Goal: Contribute content: Add original content to the website for others to see

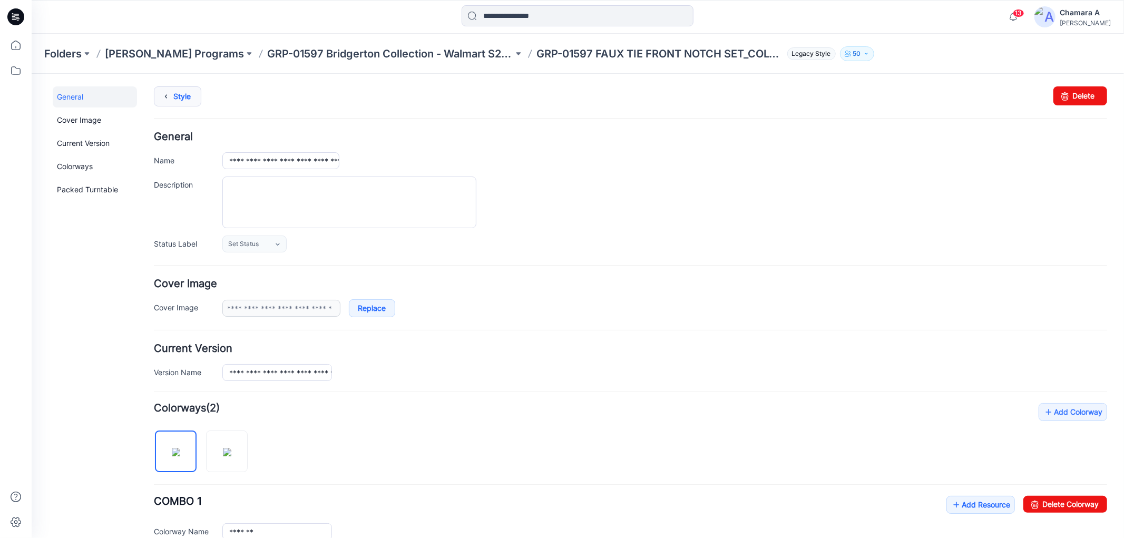
click at [181, 95] on link "Style" at bounding box center [176, 96] width 47 height 20
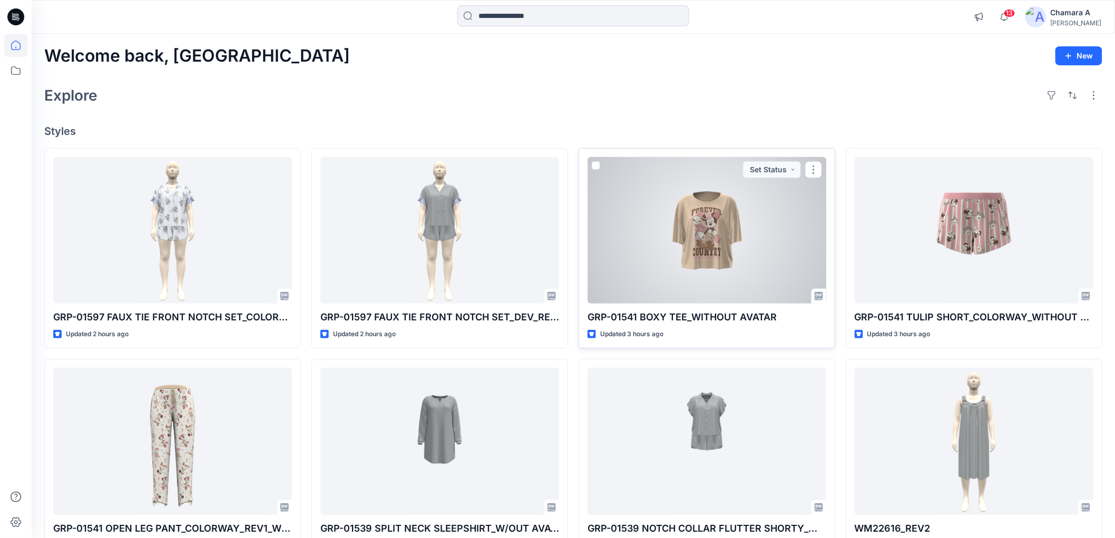
click at [719, 224] on div at bounding box center [706, 230] width 239 height 146
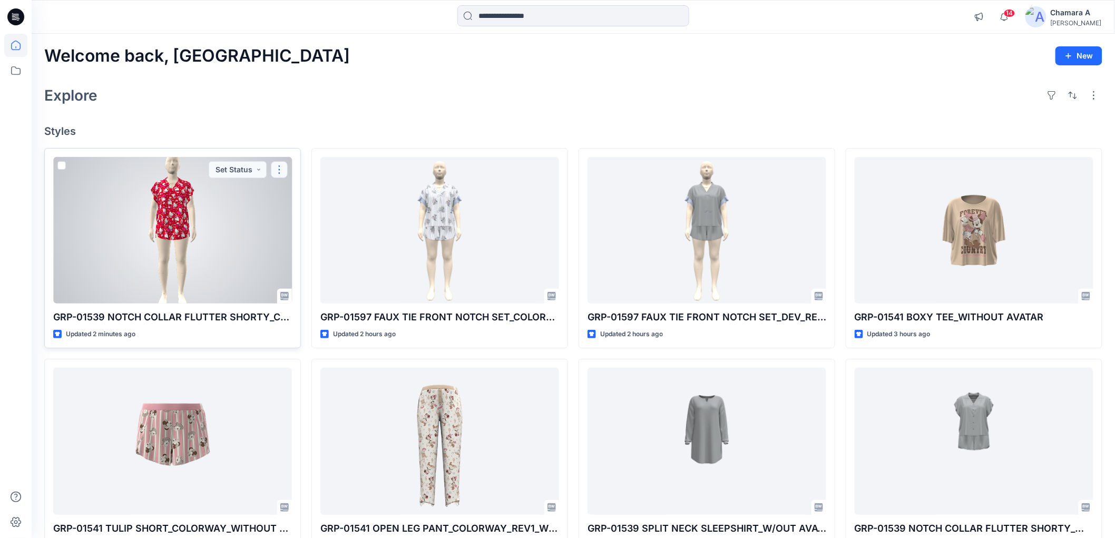
click at [285, 170] on button "button" at bounding box center [279, 169] width 17 height 17
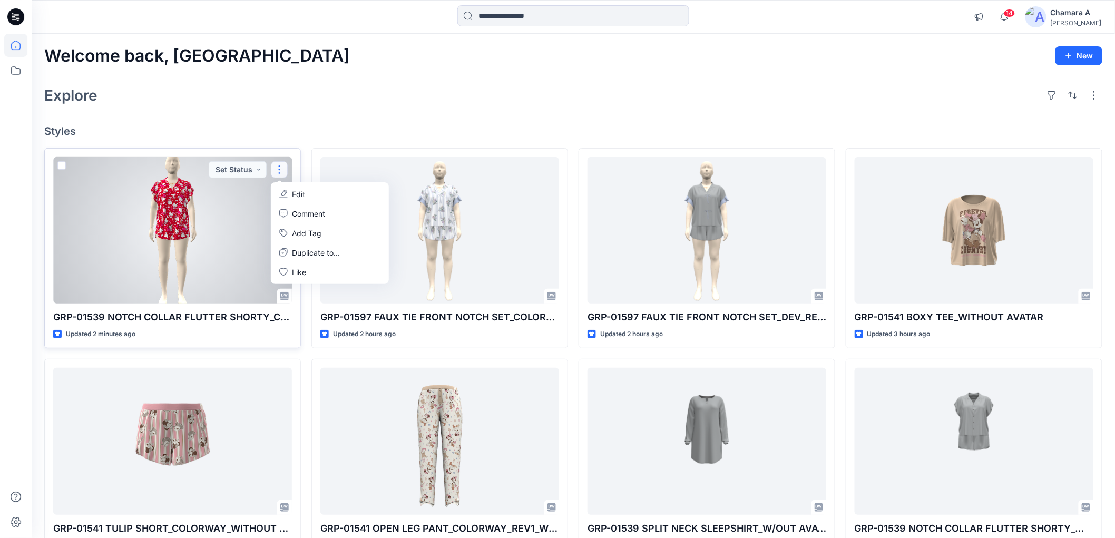
click at [289, 190] on button "Edit" at bounding box center [330, 193] width 114 height 19
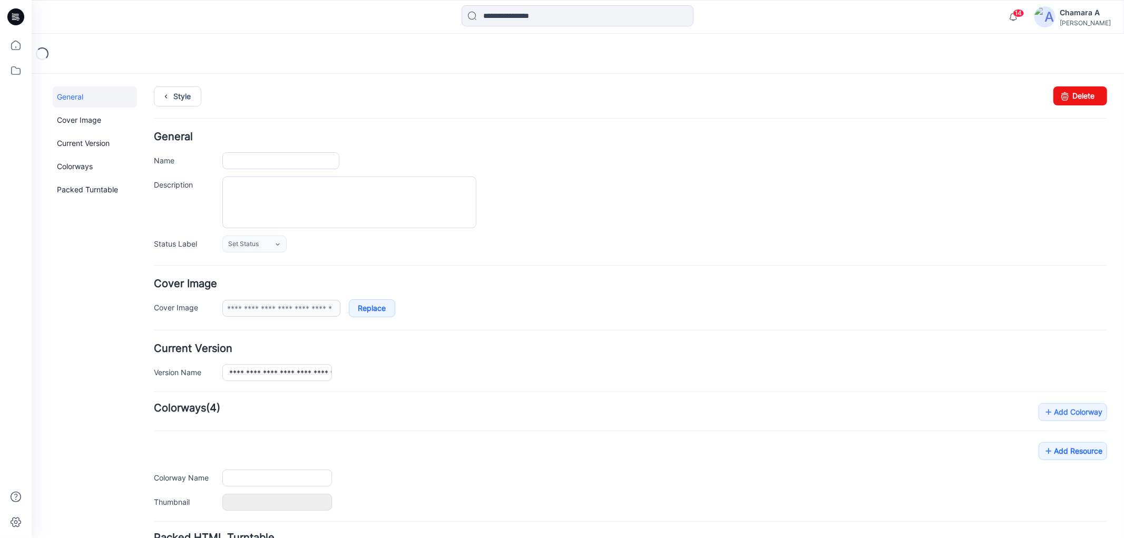
type input "**********"
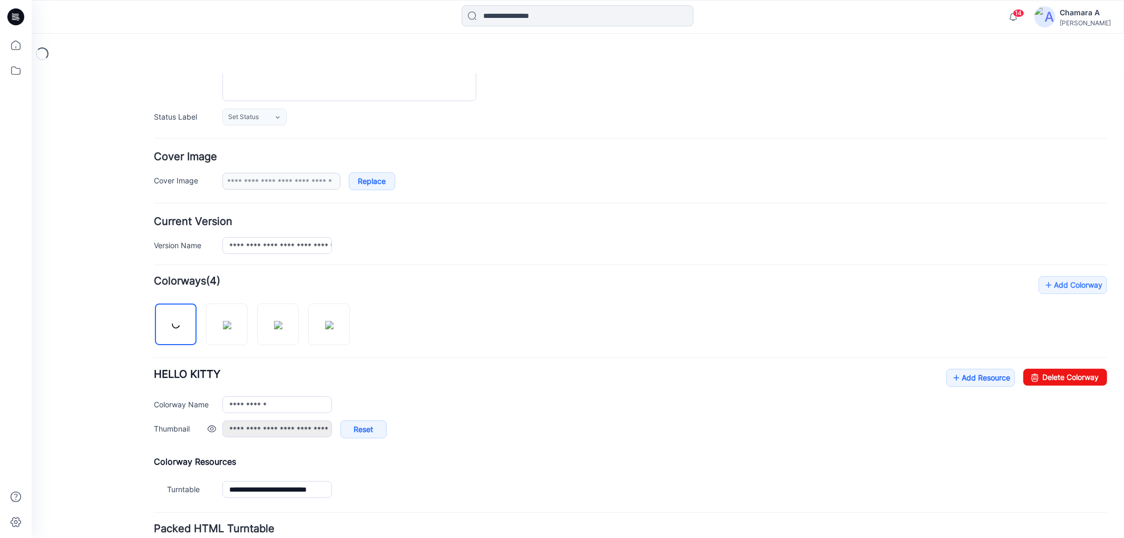
scroll to position [213, 0]
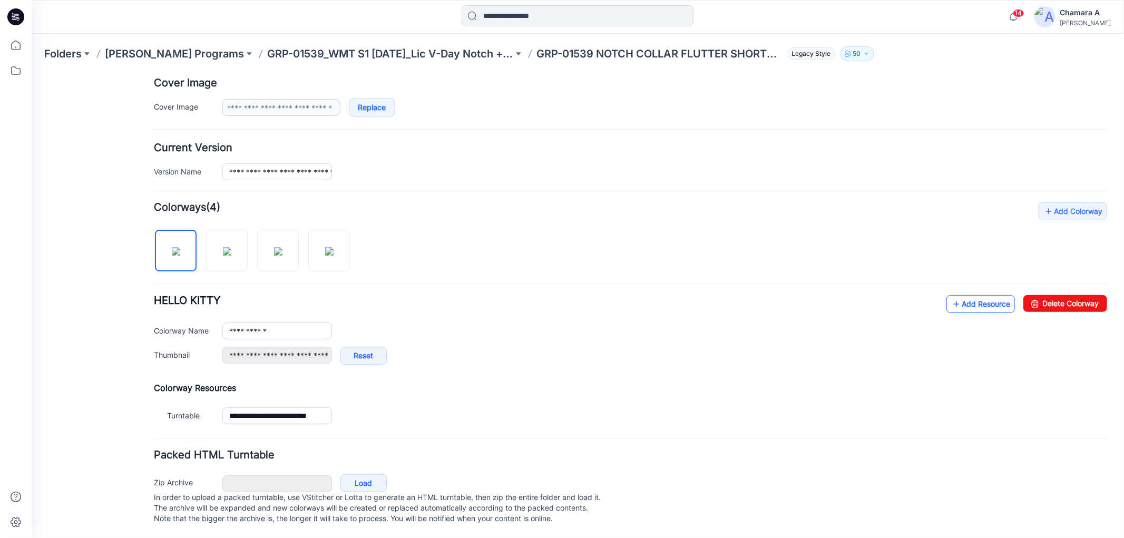
click at [973, 295] on link "Add Resource" at bounding box center [980, 304] width 68 height 18
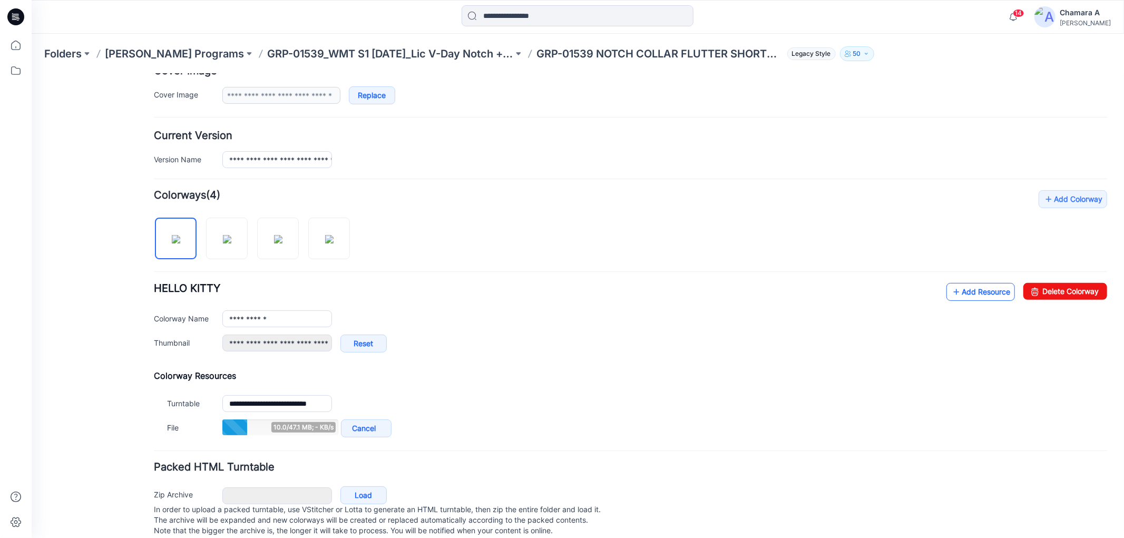
click at [970, 287] on link "Add Resource" at bounding box center [980, 291] width 68 height 18
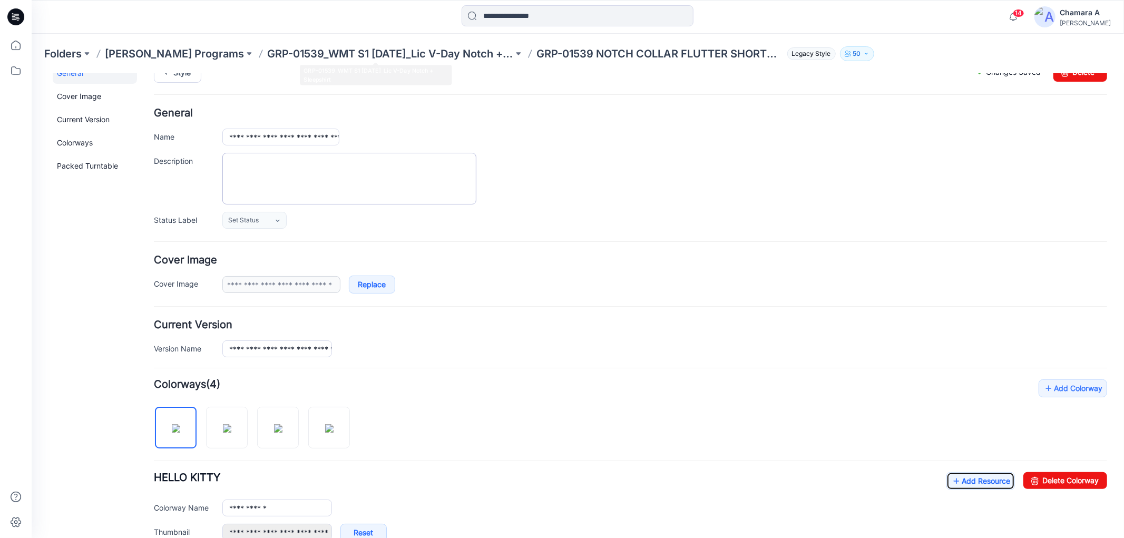
scroll to position [0, 0]
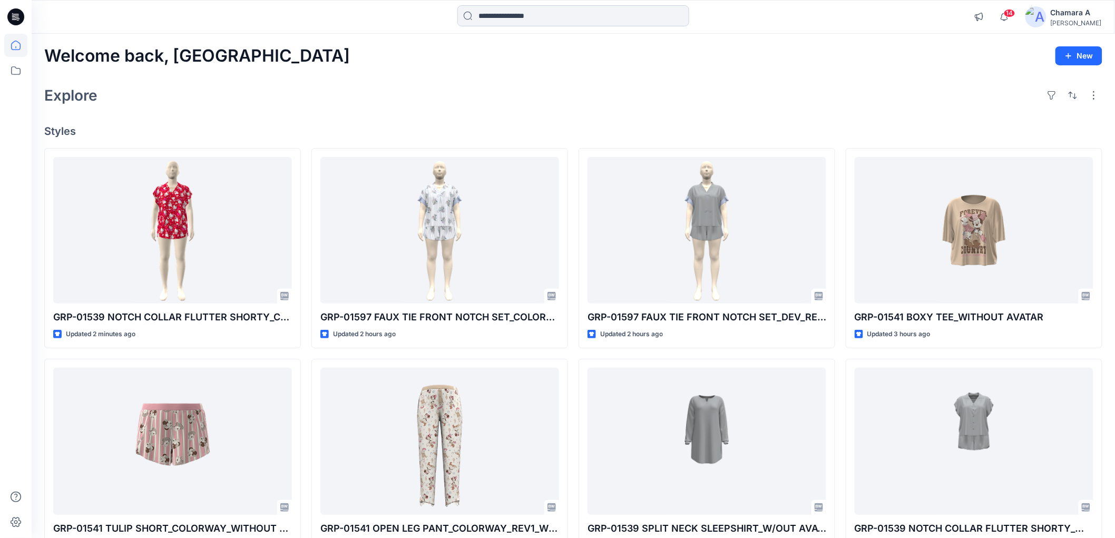
click at [514, 15] on input at bounding box center [573, 15] width 232 height 21
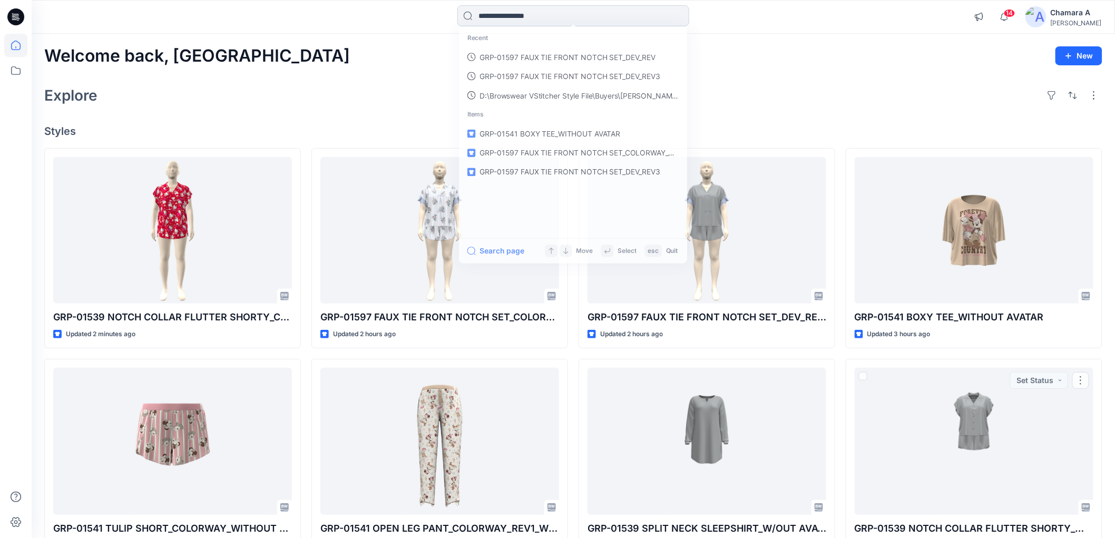
drag, startPoint x: 991, startPoint y: 409, endPoint x: 540, endPoint y: 15, distance: 599.3
click at [540, 15] on input at bounding box center [573, 15] width 232 height 21
paste input "**********"
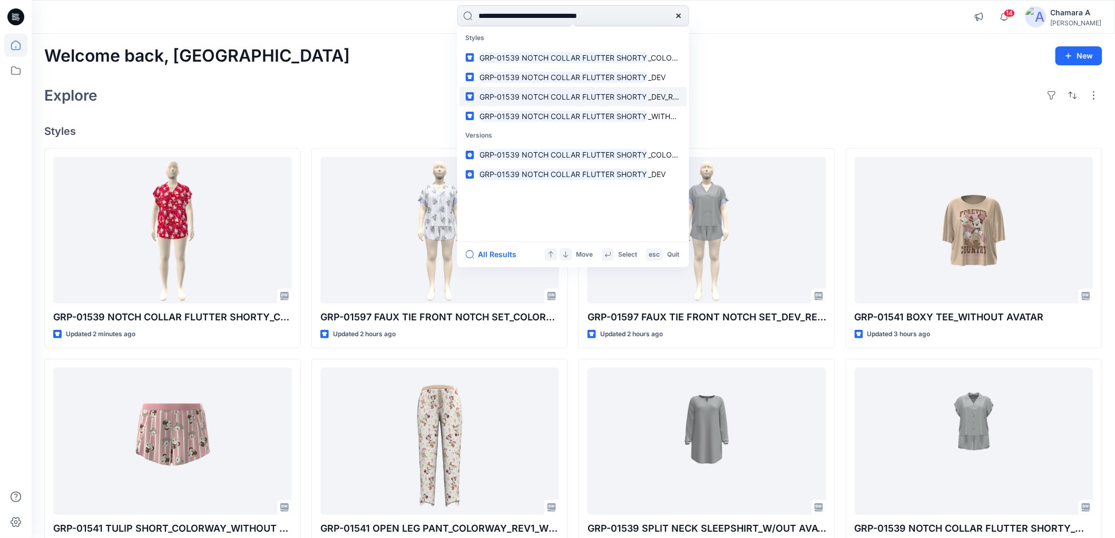
type input "**********"
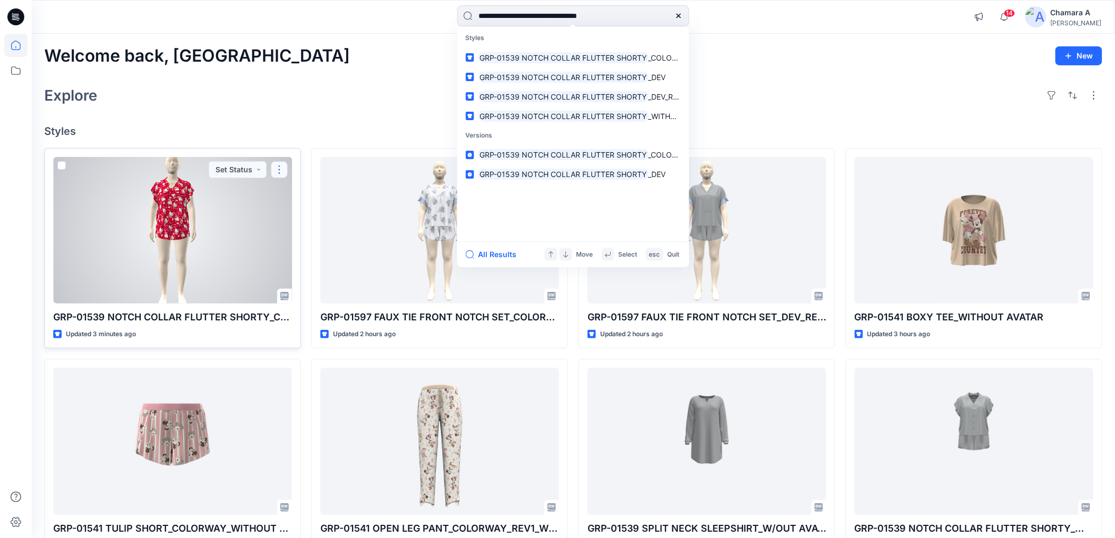
click at [279, 175] on button "button" at bounding box center [279, 169] width 17 height 17
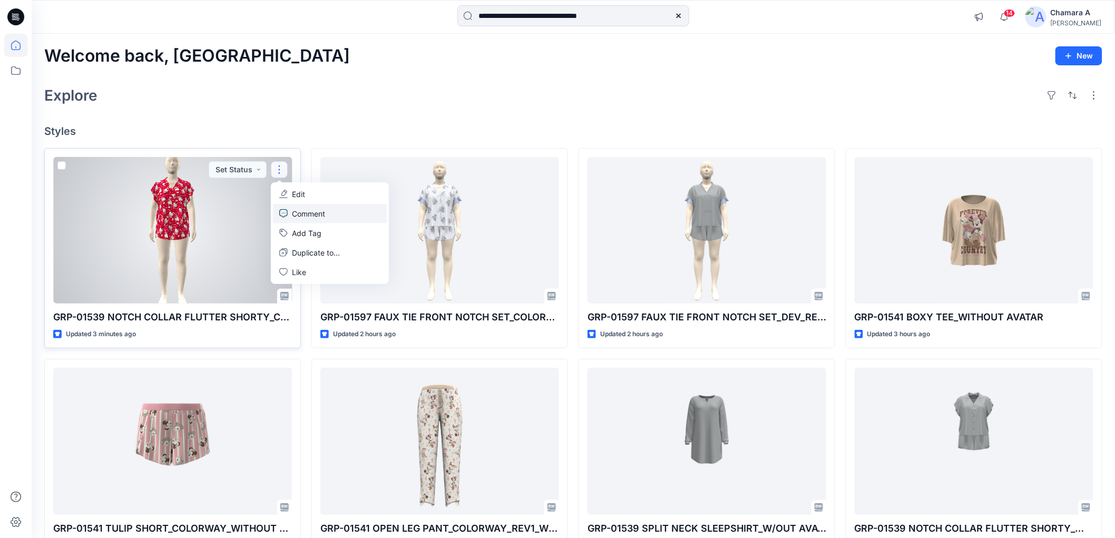
click at [296, 219] on p "Comment" at bounding box center [308, 213] width 33 height 11
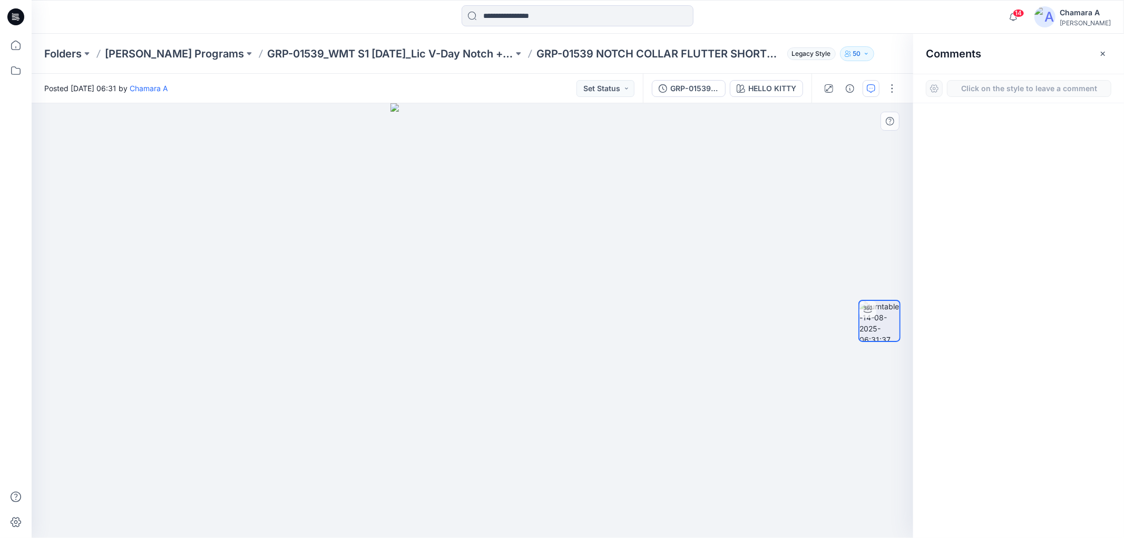
click at [483, 243] on div "1" at bounding box center [472, 320] width 881 height 435
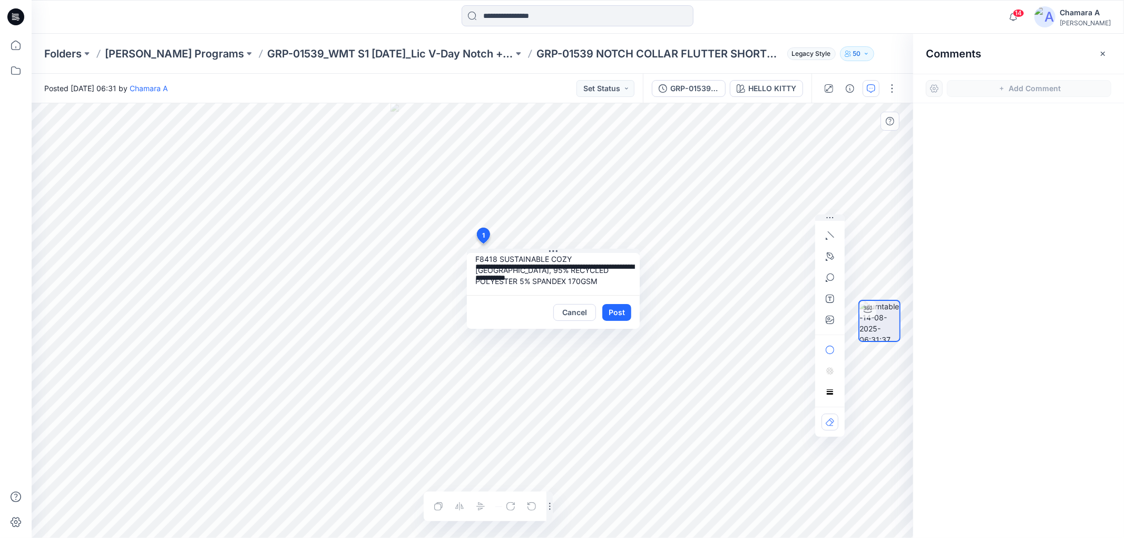
scroll to position [7, 0]
type textarea "**********"
click at [622, 309] on button "Post" at bounding box center [616, 312] width 29 height 17
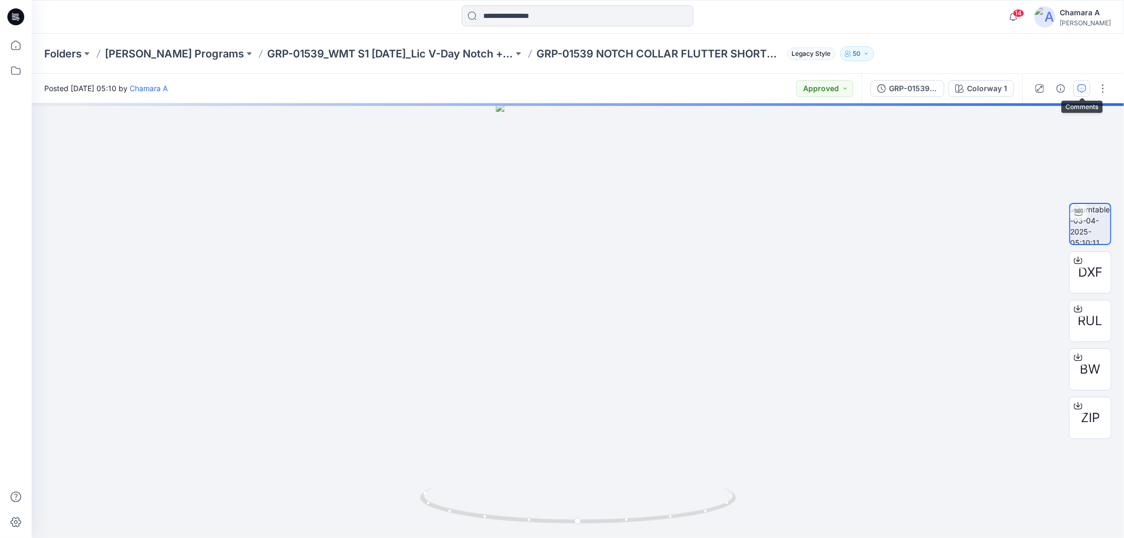
click at [1079, 92] on icon "button" at bounding box center [1081, 88] width 8 height 8
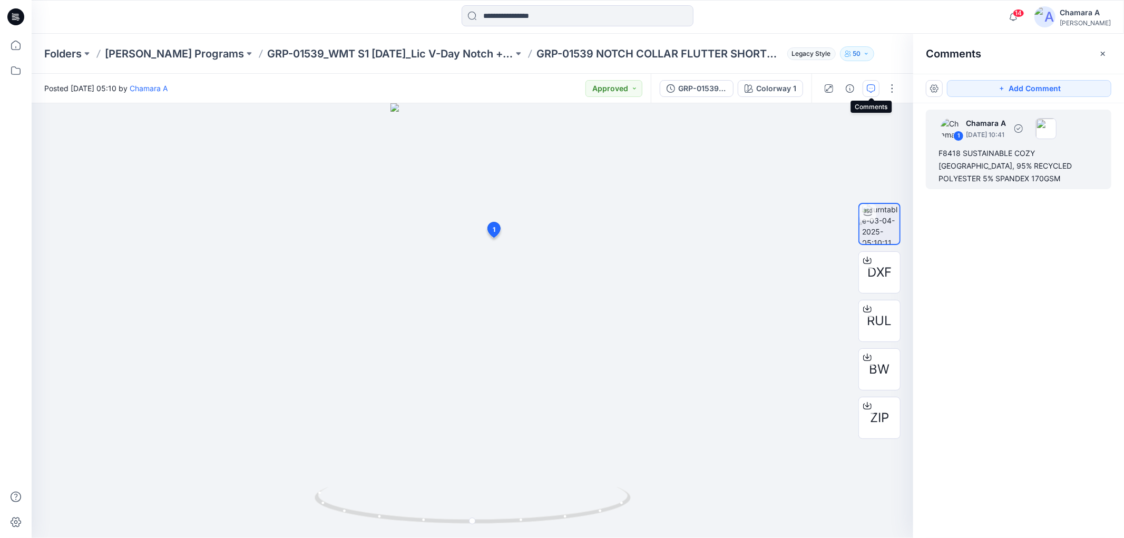
click at [978, 165] on div "F8418 SUSTAINABLE COZY JERSEY, 95% RECYCLED POLYESTER 5% SPANDEX 170GSM" at bounding box center [1018, 166] width 160 height 38
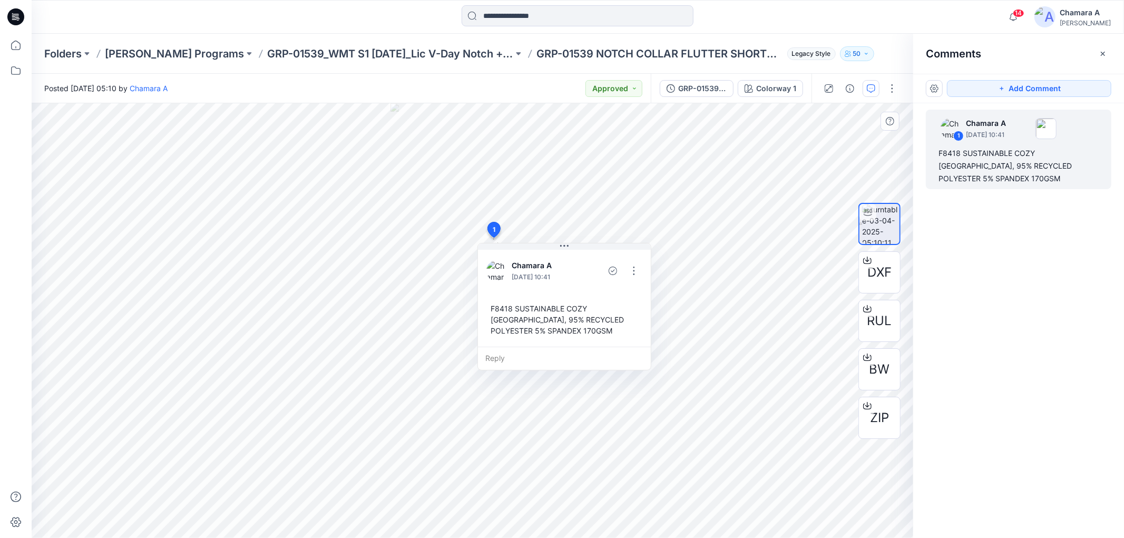
click at [495, 307] on div "F8418 SUSTAINABLE COZY JERSEY, 95% RECYCLED POLYESTER 5% SPANDEX 170GSM" at bounding box center [564, 320] width 156 height 42
drag, startPoint x: 495, startPoint y: 307, endPoint x: 565, endPoint y: 341, distance: 78.0
click at [565, 341] on div "Chamara A April 03, 2025 10:41 F8418 SUSTAINABLE COZY JERSEY, 95% RECYCLED POLY…" at bounding box center [564, 297] width 173 height 99
copy div "F8418 SUSTAINABLE COZY JERSEY, 95% RECYCLED POLYESTER 5% SPANDEX 170GSM Reply L…"
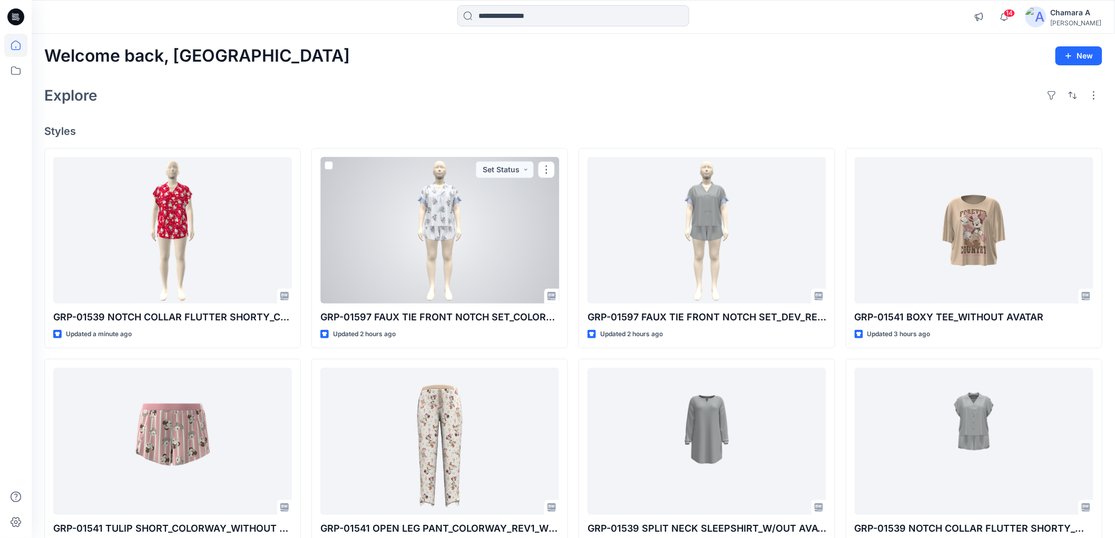
drag, startPoint x: 404, startPoint y: 219, endPoint x: 441, endPoint y: 229, distance: 38.2
click at [439, 224] on div at bounding box center [439, 230] width 239 height 146
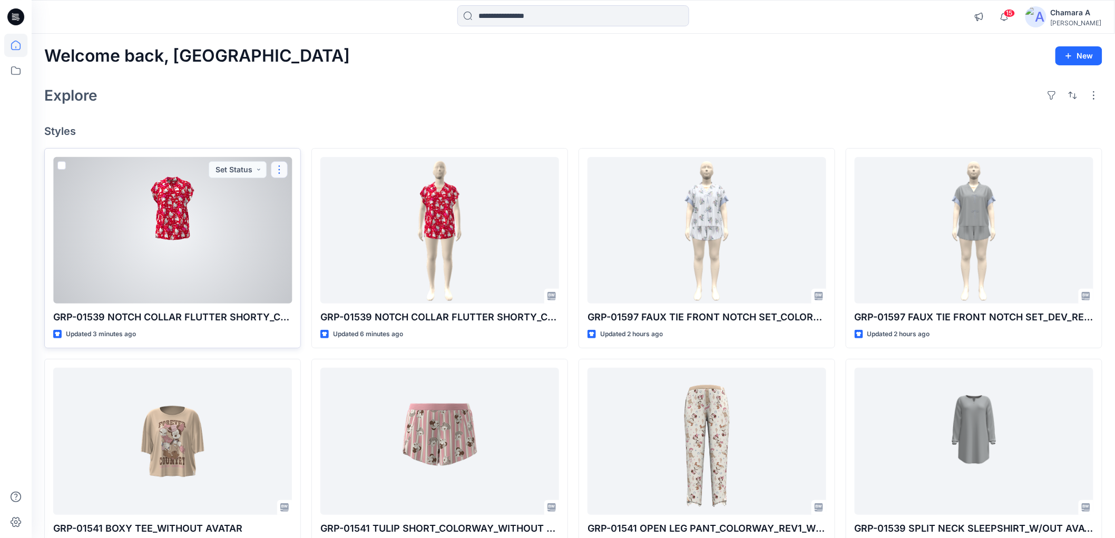
click at [278, 170] on button "button" at bounding box center [279, 169] width 17 height 17
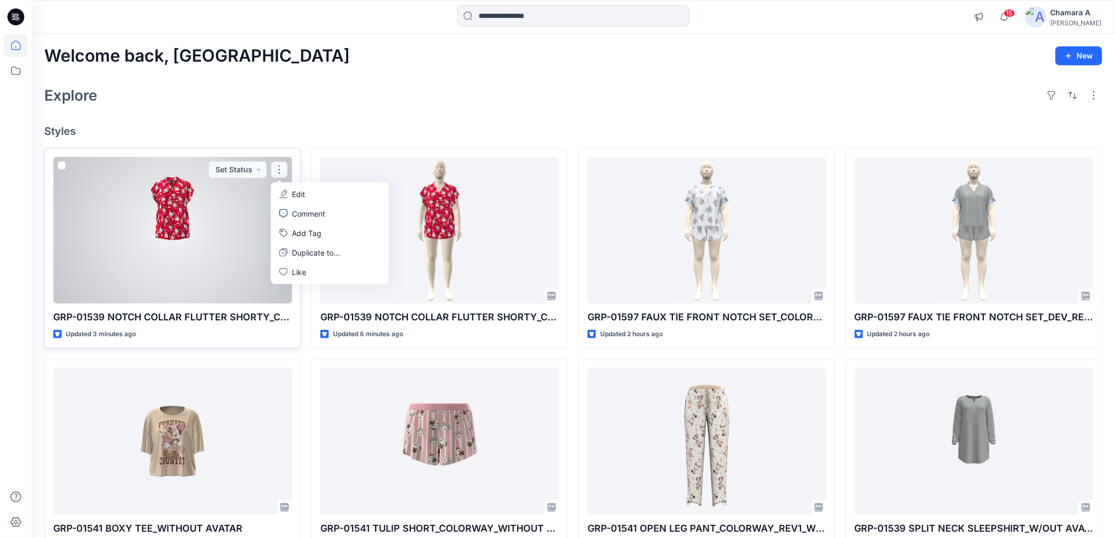
click at [302, 213] on p "Comment" at bounding box center [308, 213] width 33 height 11
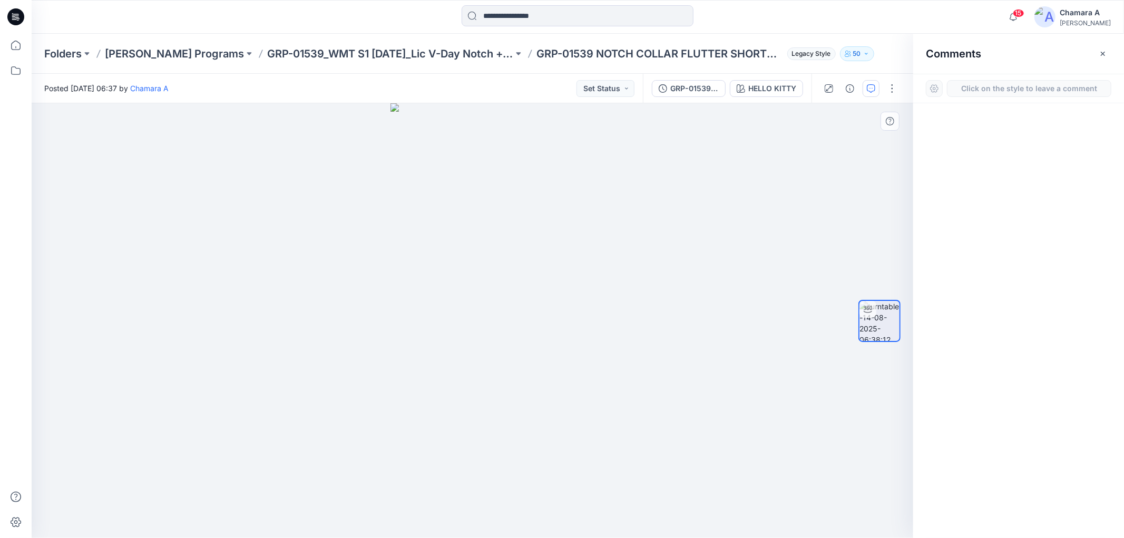
click at [483, 252] on div "1" at bounding box center [472, 320] width 881 height 435
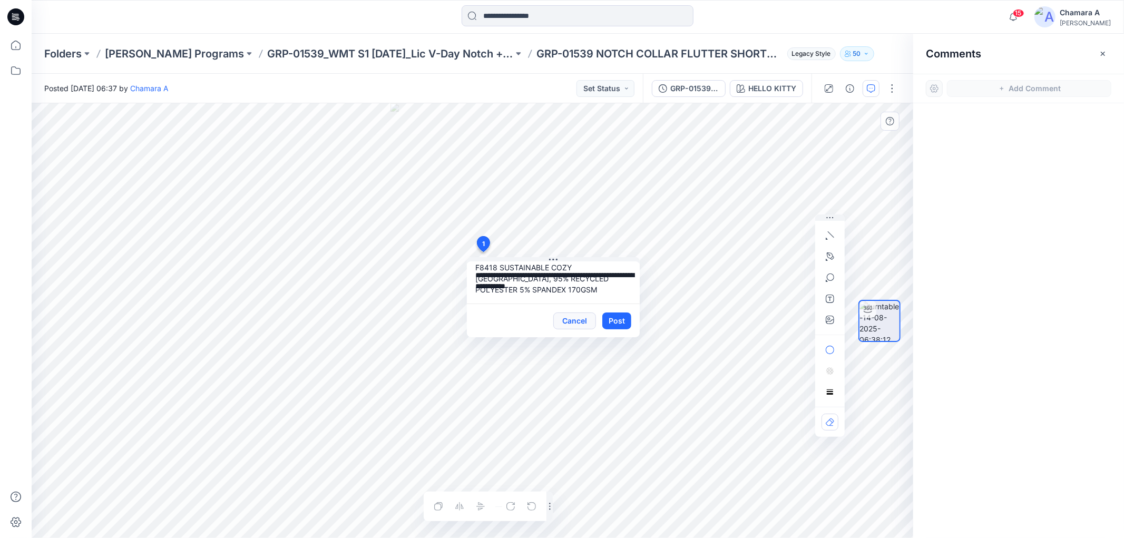
scroll to position [7, 0]
type textarea "**********"
click at [619, 327] on button "Post" at bounding box center [616, 320] width 29 height 17
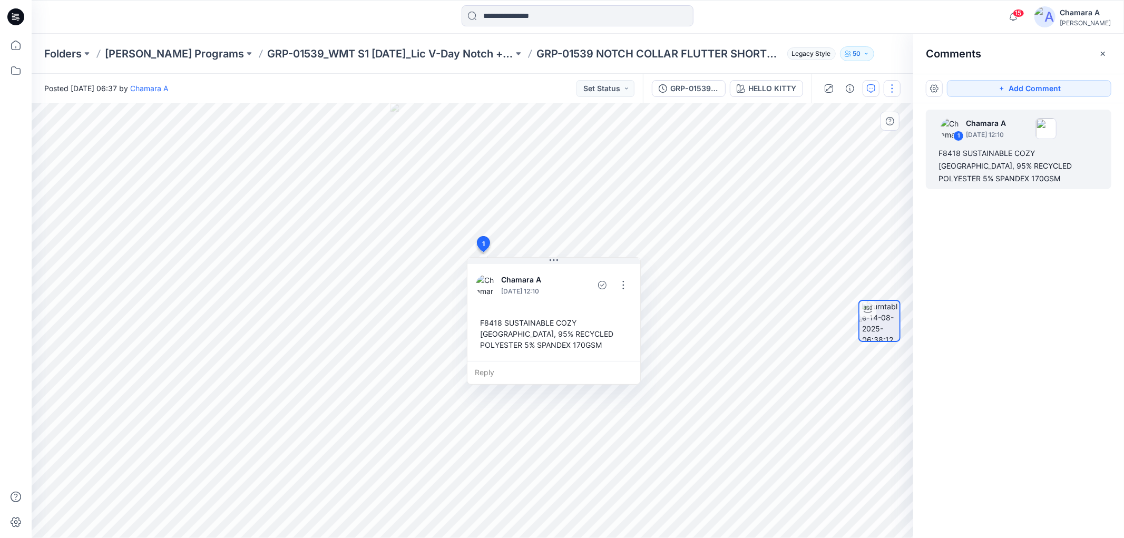
click at [886, 92] on button "button" at bounding box center [892, 88] width 17 height 17
click at [852, 116] on button "Edit" at bounding box center [848, 112] width 97 height 19
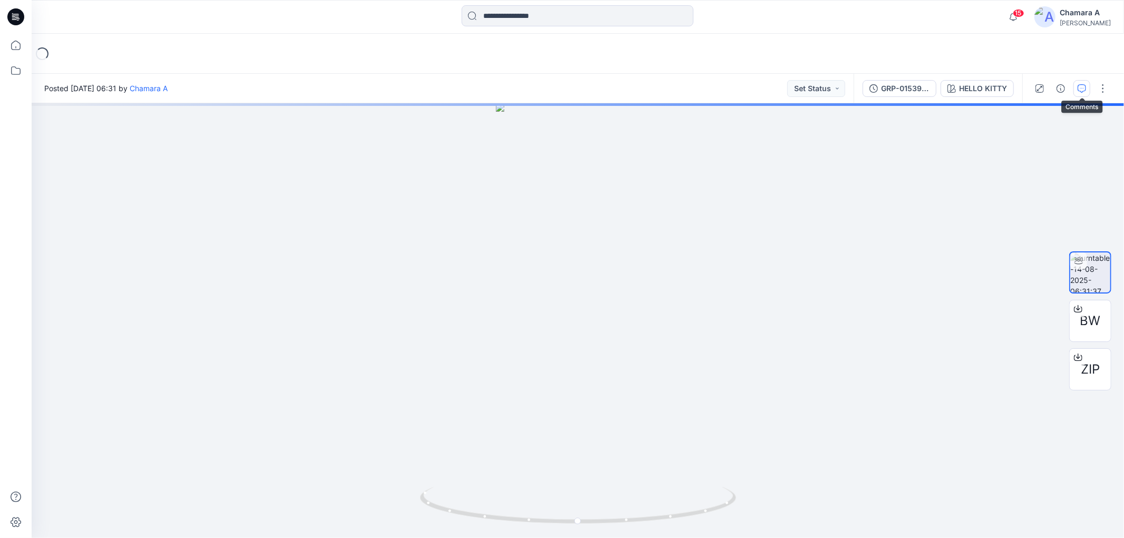
click at [1084, 82] on button "button" at bounding box center [1081, 88] width 17 height 17
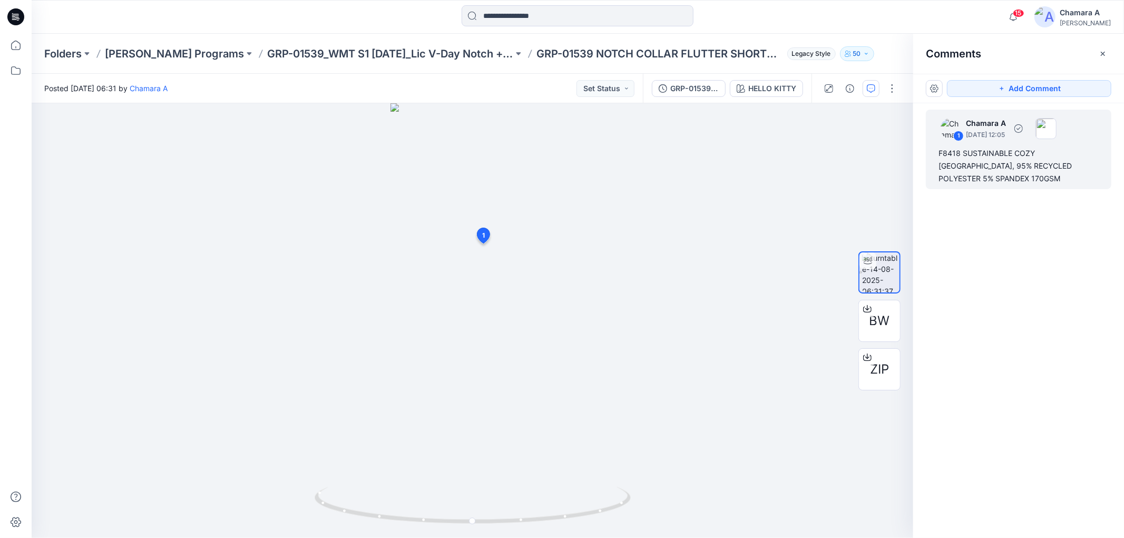
click at [983, 164] on div "F8418 SUSTAINABLE COZY JERSEY, 95% RECYCLED POLYESTER 5% SPANDEX 170GSM" at bounding box center [1018, 166] width 160 height 38
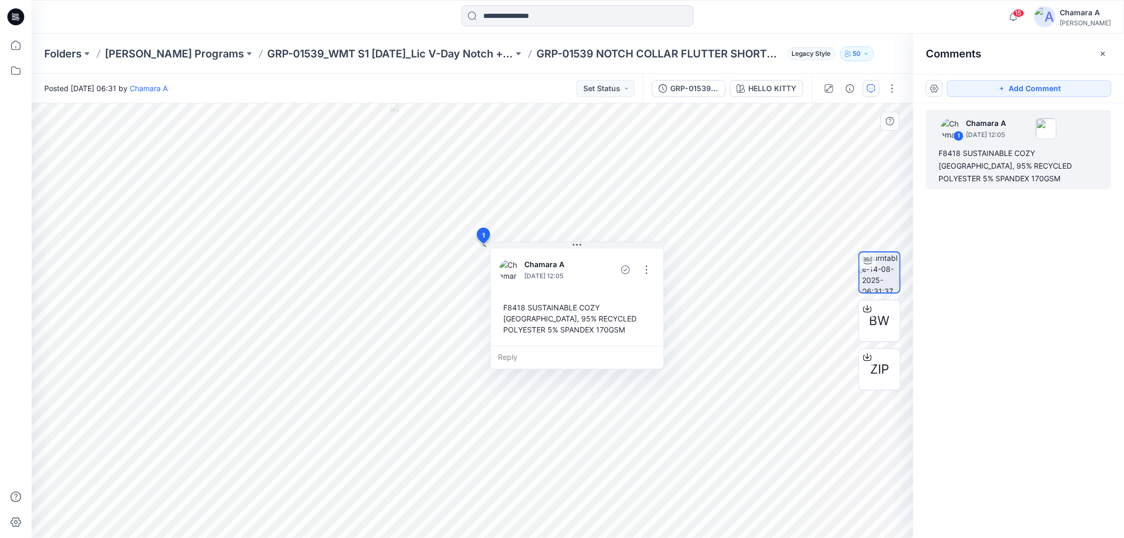
drag, startPoint x: 478, startPoint y: 315, endPoint x: 503, endPoint y: 308, distance: 25.3
click at [501, 307] on div "F8418 SUSTAINABLE COZY JERSEY, 95% RECYCLED POLYESTER 5% SPANDEX 170GSM" at bounding box center [577, 319] width 156 height 42
click at [503, 308] on div "F8418 SUSTAINABLE COZY JERSEY, 95% RECYCLED POLYESTER 5% SPANDEX 170GSM" at bounding box center [576, 318] width 156 height 42
drag, startPoint x: 503, startPoint y: 308, endPoint x: 563, endPoint y: 338, distance: 67.2
click at [563, 338] on div "F8418 SUSTAINABLE COZY JERSEY, 95% RECYCLED POLYESTER 5% SPANDEX 170GSM" at bounding box center [576, 318] width 156 height 42
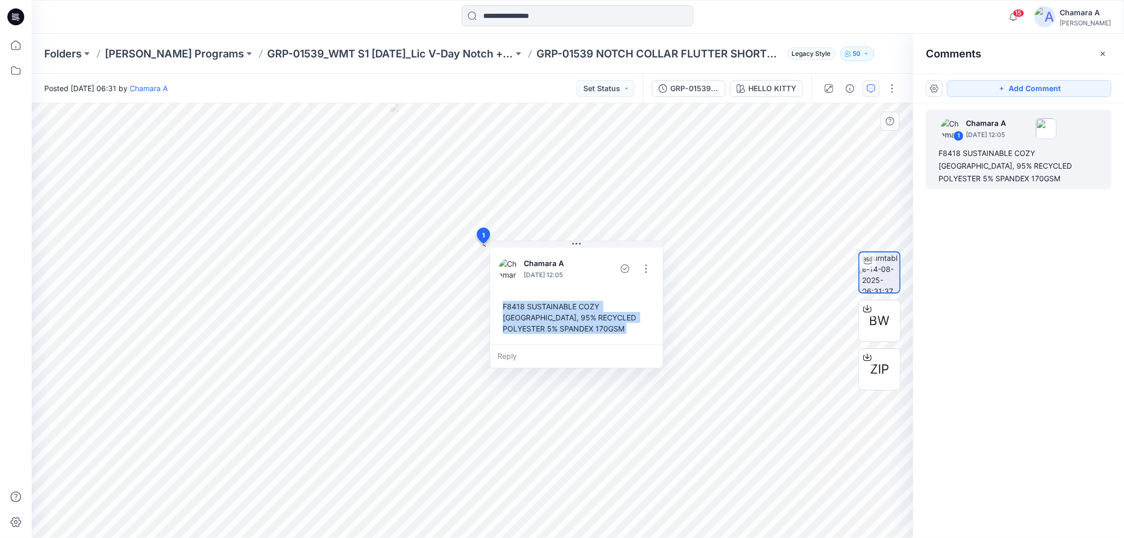
copy div "F8418 SUSTAINABLE COZY JERSEY, 95% RECYCLED POLYESTER 5% SPANDEX 170GSM Reply L…"
click at [891, 83] on button "button" at bounding box center [892, 88] width 17 height 17
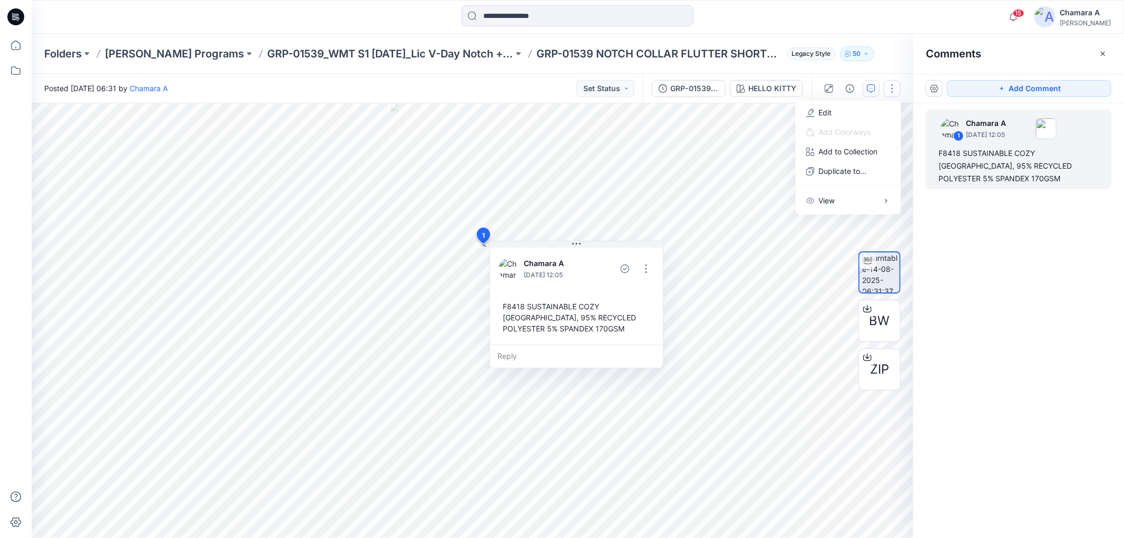
click at [1044, 336] on div "1 Chamara A August 14, 2025 12:05 F8418 SUSTAINABLE COZY JERSEY, 95% RECYCLED P…" at bounding box center [1018, 301] width 211 height 396
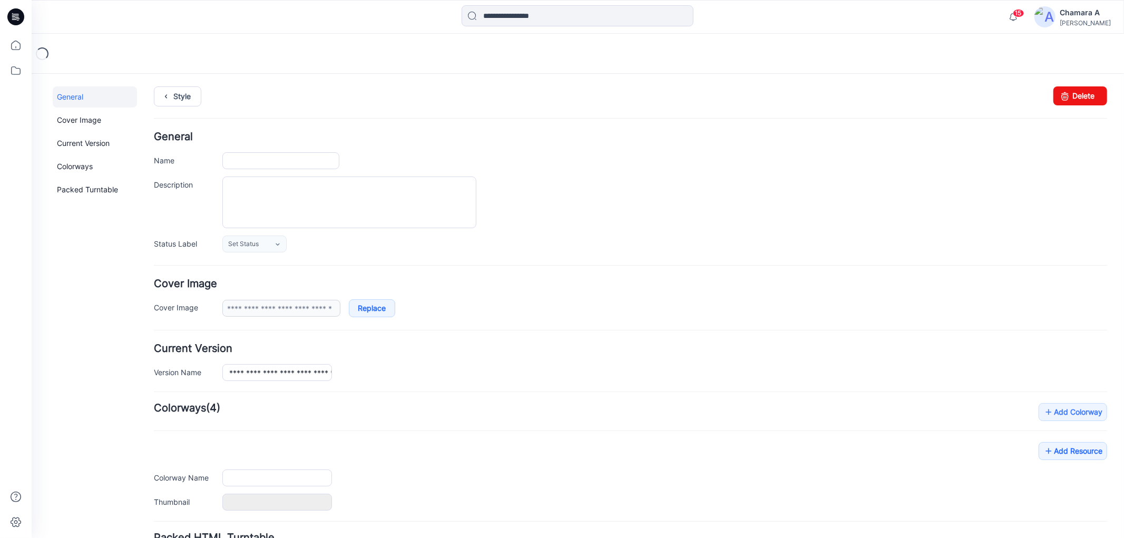
type input "**********"
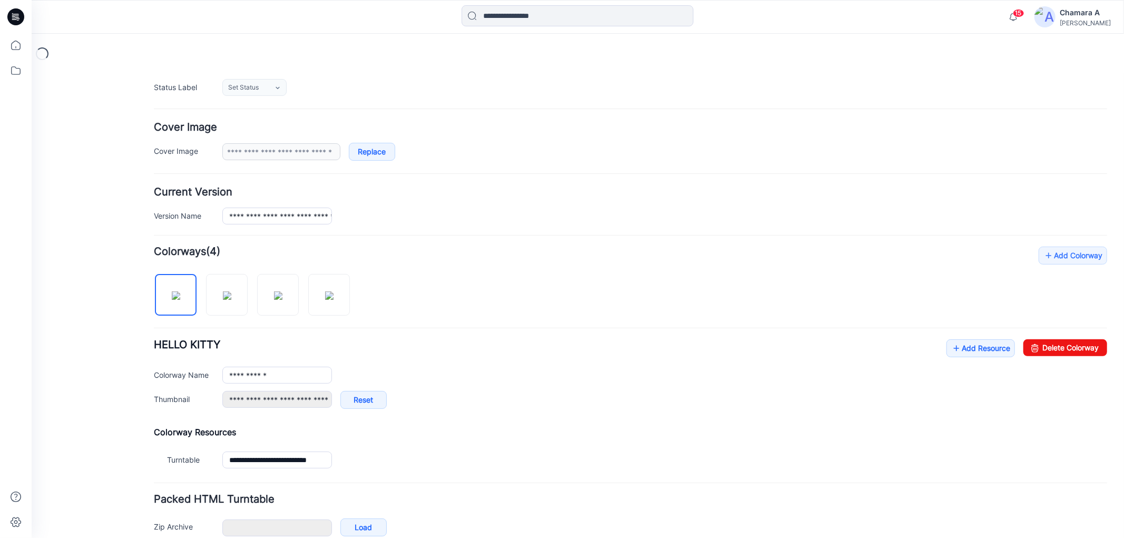
scroll to position [213, 0]
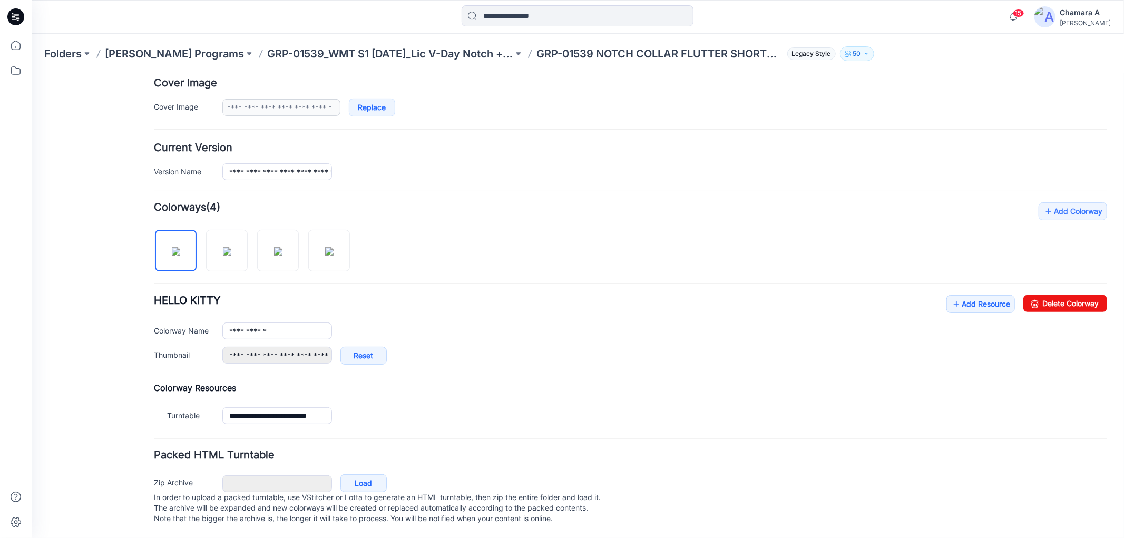
click at [933, 295] on div "**********" at bounding box center [629, 335] width 953 height 80
click at [951, 301] on icon at bounding box center [956, 303] width 11 height 17
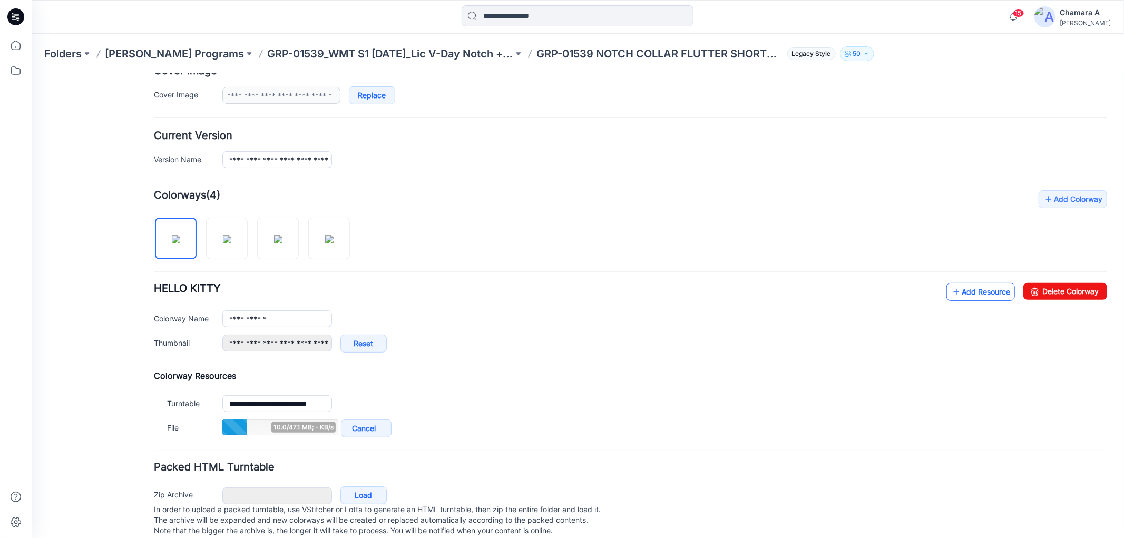
click at [976, 291] on link "Add Resource" at bounding box center [980, 291] width 68 height 18
